Goal: Task Accomplishment & Management: Manage account settings

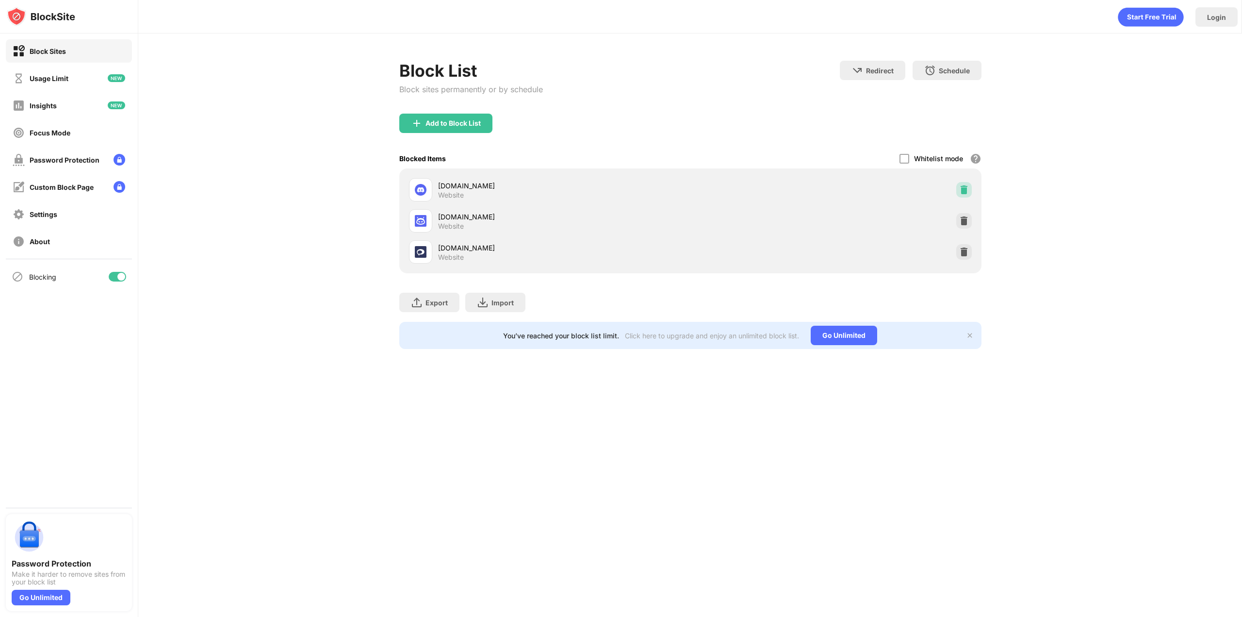
click at [969, 188] on div at bounding box center [965, 190] width 16 height 16
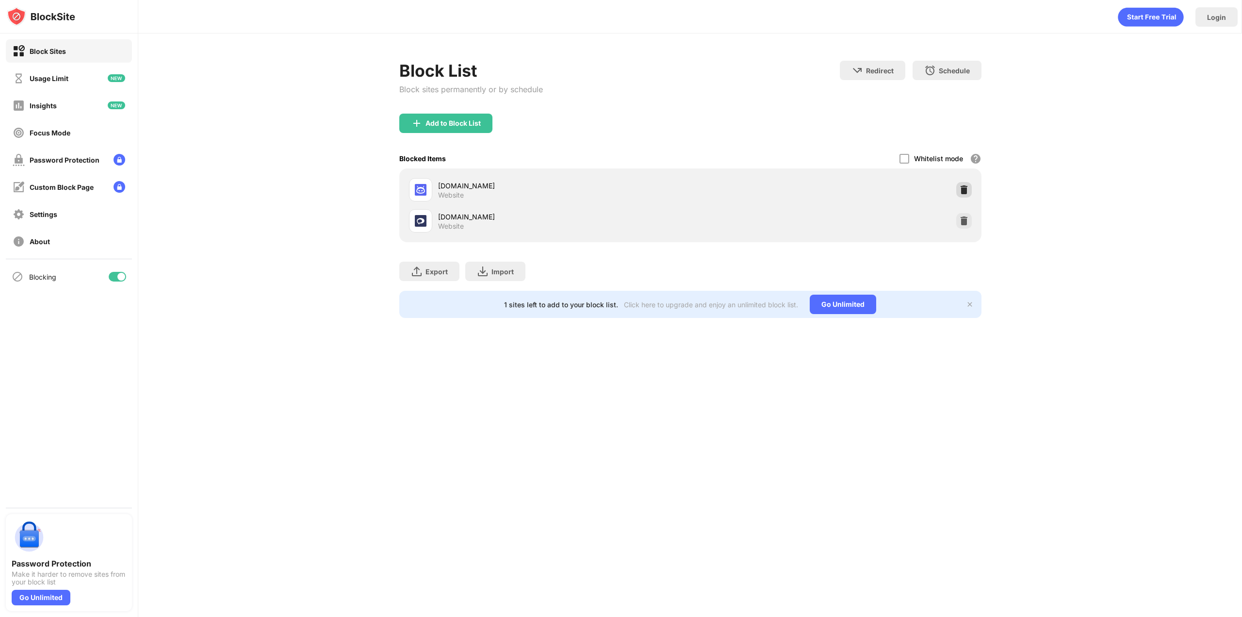
click at [968, 188] on img at bounding box center [965, 190] width 10 height 10
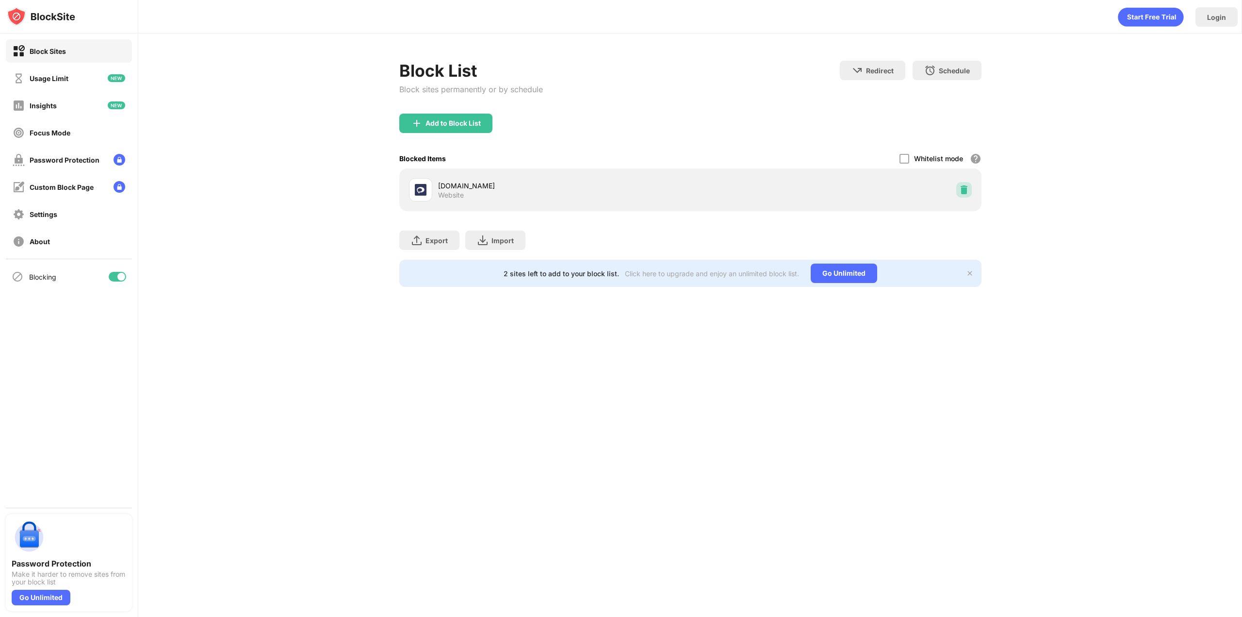
click at [968, 188] on img at bounding box center [965, 190] width 10 height 10
